Goal: Check status: Check status

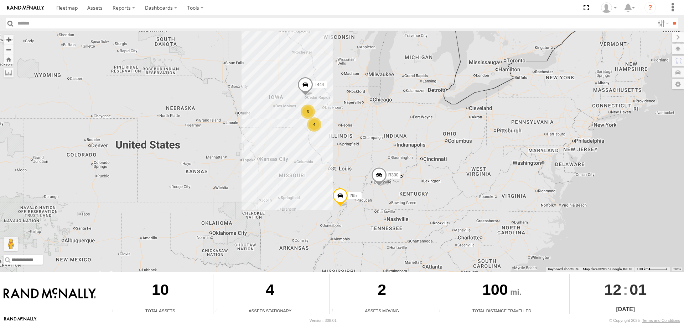
click at [304, 86] on span at bounding box center [305, 86] width 16 height 19
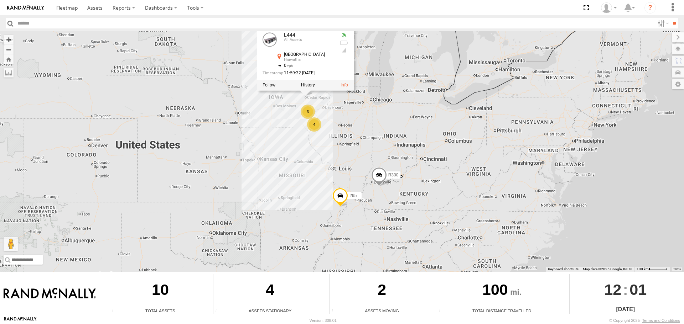
click at [378, 80] on div "4 3 R300 L444 295 L444 All Assets N Center Point Rd Hiawatha 42.05654 , -91.691…" at bounding box center [342, 151] width 684 height 241
click at [231, 108] on div "4 3 R300 L444 295 L444 All Assets N Center Point Rd Hiawatha 42.05654 , -91.691…" at bounding box center [342, 151] width 684 height 241
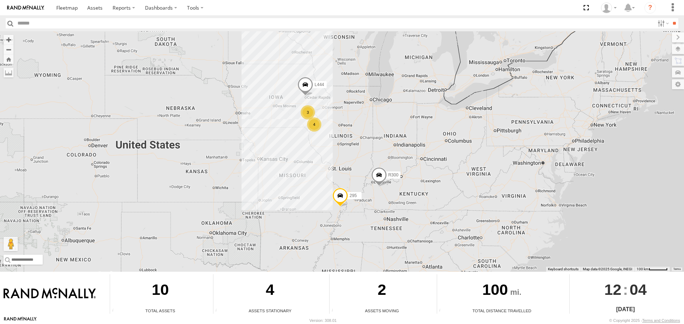
click at [314, 126] on div "4" at bounding box center [314, 125] width 14 height 14
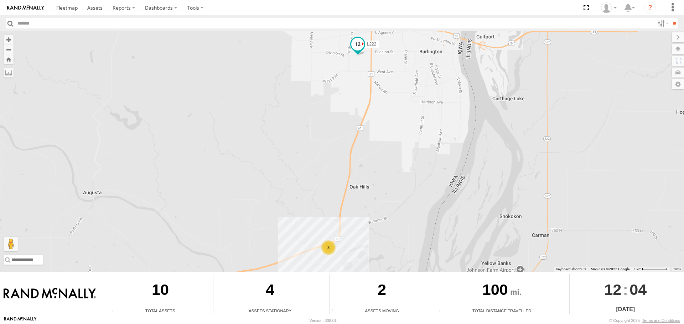
click at [358, 42] on span at bounding box center [357, 44] width 13 height 13
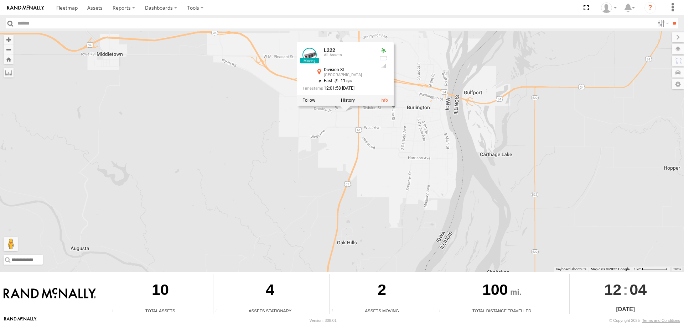
drag, startPoint x: 257, startPoint y: 120, endPoint x: 244, endPoint y: 177, distance: 58.0
click at [244, 177] on div "R300 L444 295 L222 L222 All Assets Division St Burlington 40.80631 , -91.14812 …" at bounding box center [342, 151] width 684 height 241
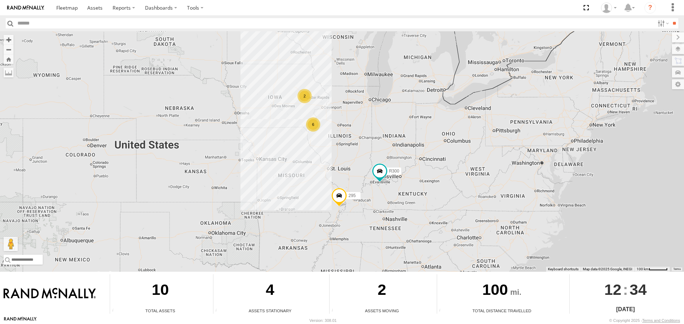
click at [316, 123] on div "6" at bounding box center [313, 125] width 14 height 14
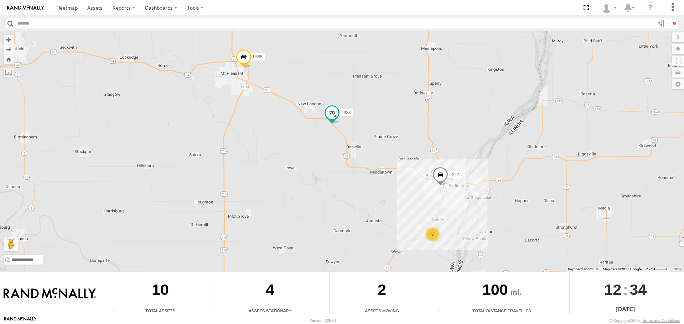
click at [334, 112] on span at bounding box center [332, 112] width 13 height 13
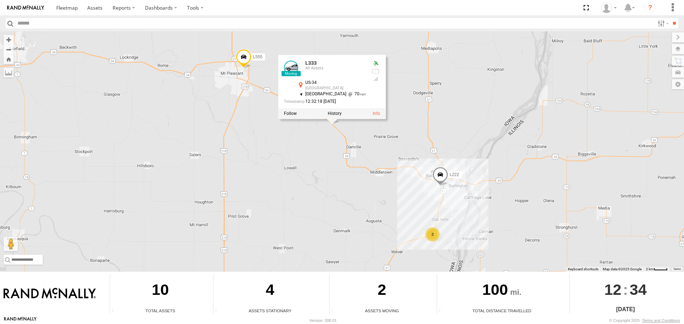
click at [405, 97] on div "R300 295 3 L222 L333 L555 L333 All Assets US-34 [GEOGRAPHIC_DATA] 40.89722 , -9…" at bounding box center [342, 151] width 684 height 241
click at [441, 178] on span at bounding box center [440, 176] width 16 height 19
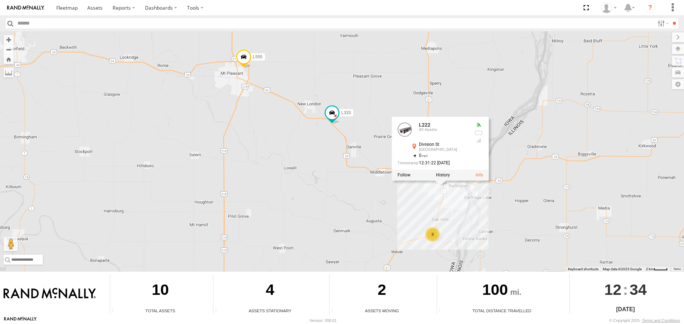
click at [338, 175] on div "R300 295 3 L222 L333 L555 L222 All Assets Division [GEOGRAPHIC_DATA] 40.80722 ,…" at bounding box center [342, 151] width 684 height 241
